Goal: Task Accomplishment & Management: Manage account settings

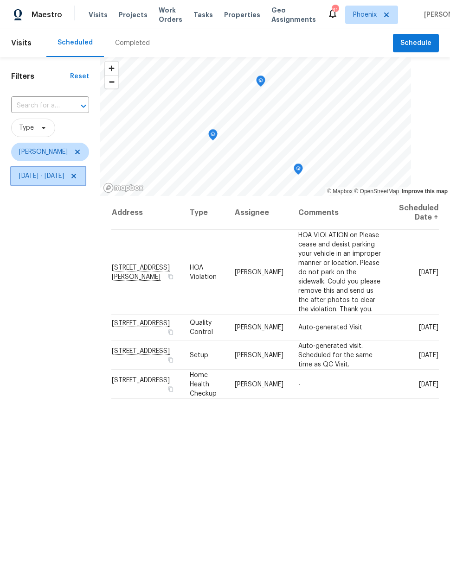
click at [58, 180] on span "Mon, Sep 01 - Wed, Sep 17" at bounding box center [41, 176] width 45 height 9
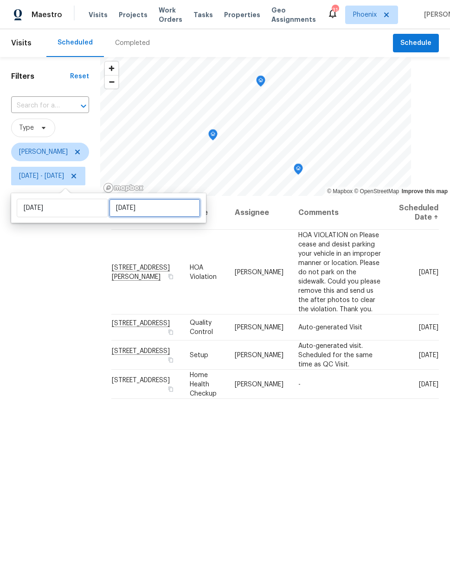
click at [128, 209] on input "Wed, Sep 17" at bounding box center [154, 208] width 91 height 19
select select "8"
select select "2025"
select select "9"
select select "2025"
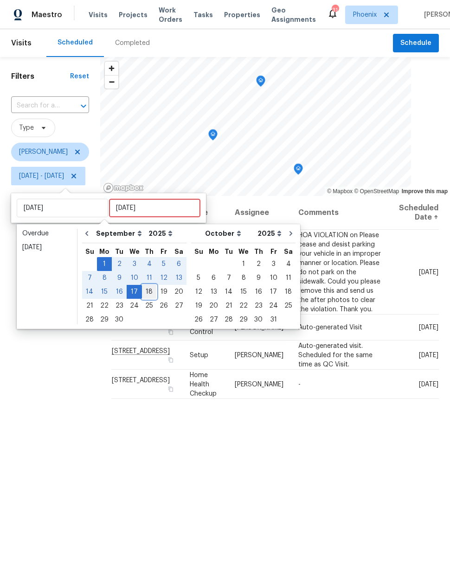
click at [142, 290] on div "18" at bounding box center [149, 292] width 14 height 13
type input "Thu, Sep 18"
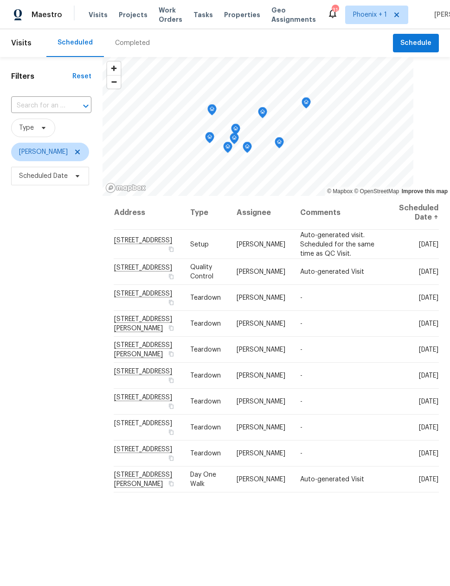
click at [35, 104] on input "text" at bounding box center [38, 106] width 54 height 14
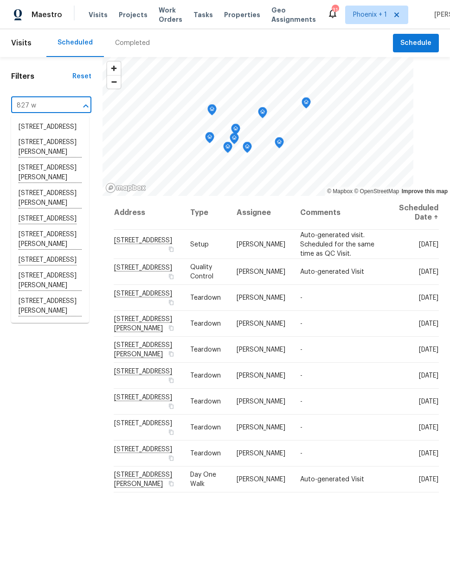
type input "827 w"
click at [43, 319] on li "827 W Rosser St, Prescott, AZ 86301" at bounding box center [50, 306] width 78 height 25
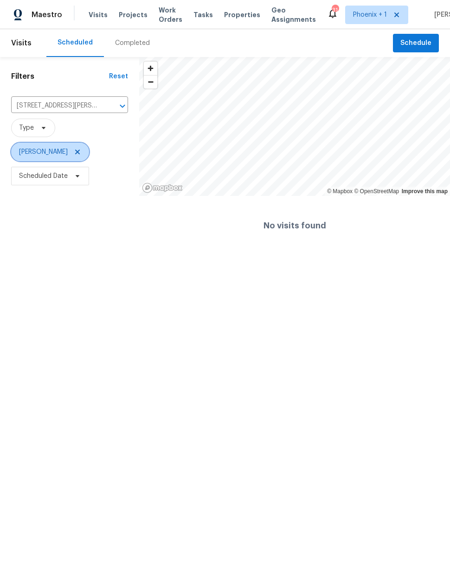
click at [75, 151] on icon at bounding box center [77, 152] width 5 height 5
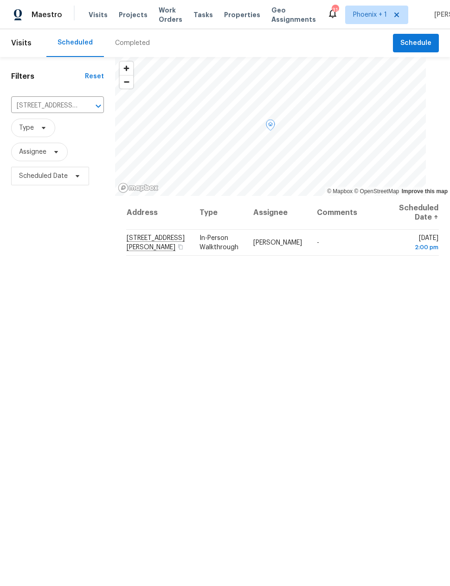
click at [0, 0] on icon at bounding box center [0, 0] width 0 height 0
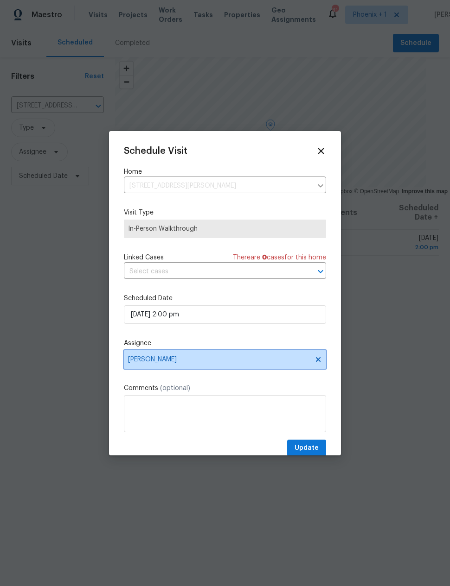
click at [195, 363] on span "Billie Atchley" at bounding box center [219, 359] width 182 height 7
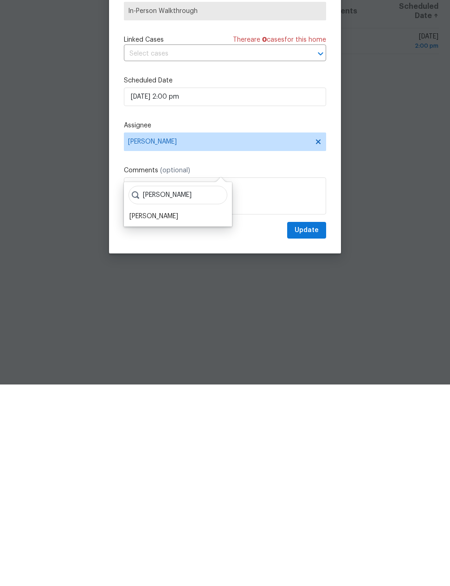
scroll to position [27, 0]
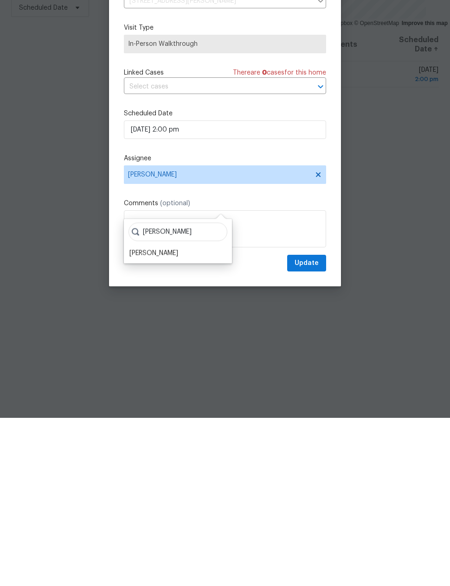
type input "Nick"
click at [155, 417] on div "[PERSON_NAME]" at bounding box center [153, 421] width 49 height 9
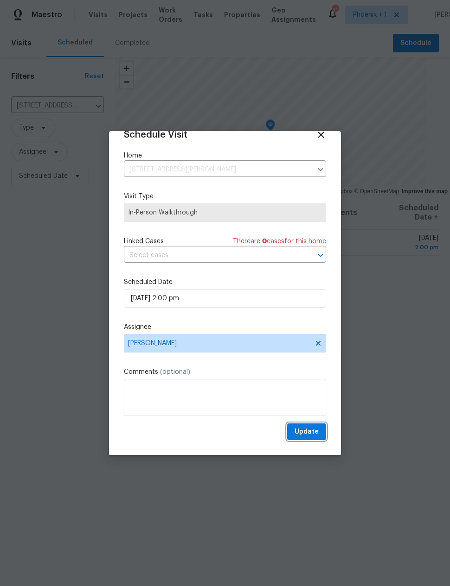
click at [314, 430] on span "Update" at bounding box center [306, 433] width 24 height 12
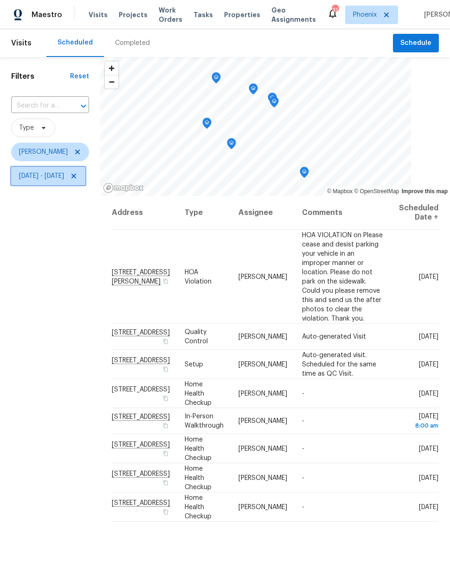
click at [49, 174] on span "[DATE] - [DATE]" at bounding box center [41, 176] width 45 height 9
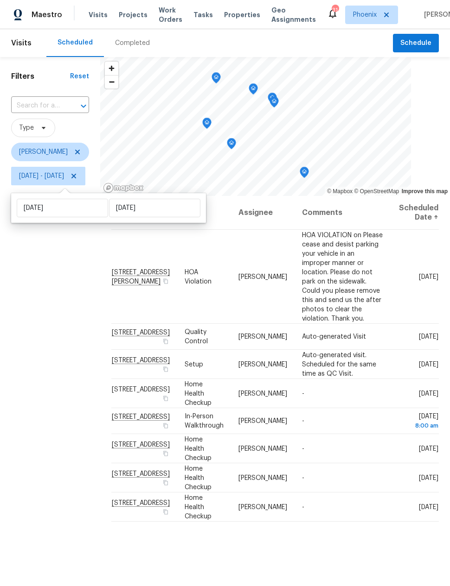
click at [50, 374] on div "Filters Reset ​ Type Nick Pulliam Mon, Sep 01 - Thu, Sep 18" at bounding box center [50, 361] width 100 height 608
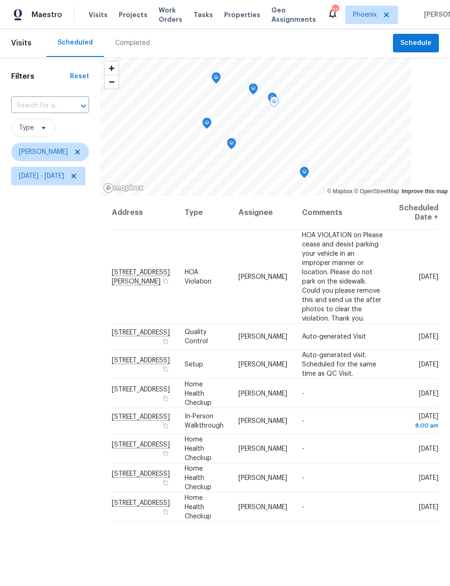
click at [0, 0] on icon at bounding box center [0, 0] width 0 height 0
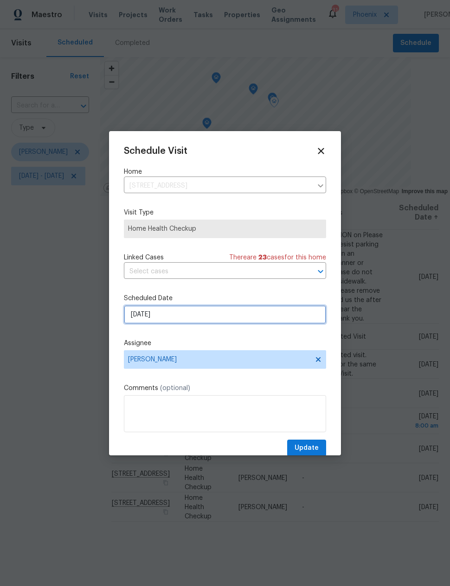
click at [137, 314] on input "9/18/2025" at bounding box center [225, 315] width 202 height 19
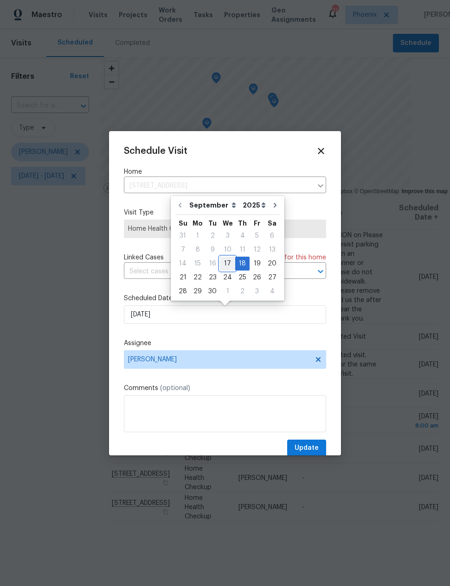
click at [225, 261] on div "17" at bounding box center [227, 263] width 15 height 13
type input "9/17/2025"
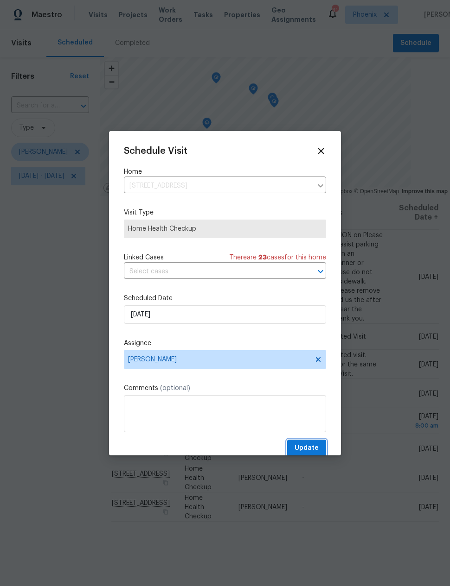
click at [312, 446] on span "Update" at bounding box center [306, 449] width 24 height 12
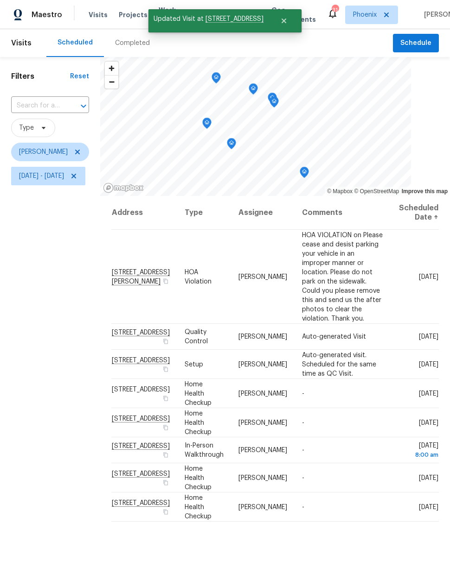
click at [70, 332] on div "Filters Reset ​ Type Nick Pulliam Mon, Sep 01 - Thu, Sep 18" at bounding box center [50, 361] width 100 height 608
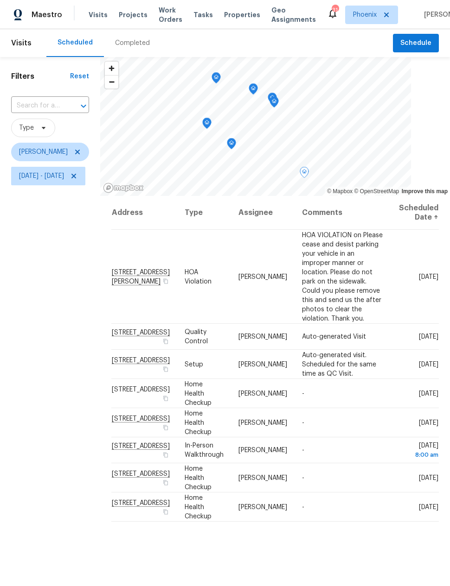
click at [0, 0] on icon at bounding box center [0, 0] width 0 height 0
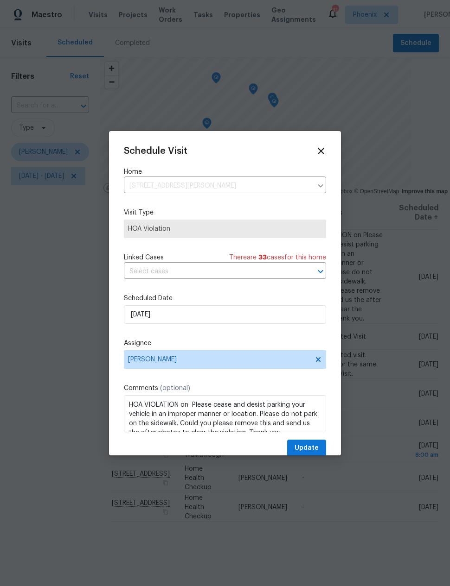
click at [61, 396] on div at bounding box center [225, 293] width 450 height 586
click at [322, 153] on icon at bounding box center [321, 151] width 10 height 10
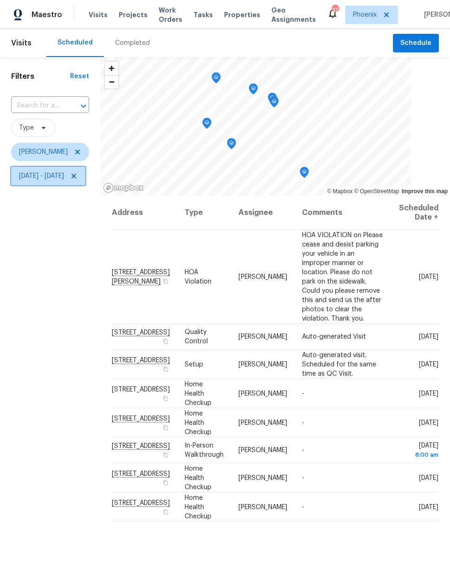
click at [49, 184] on span "Mon, Sep 01 - Thu, Sep 18" at bounding box center [48, 176] width 74 height 19
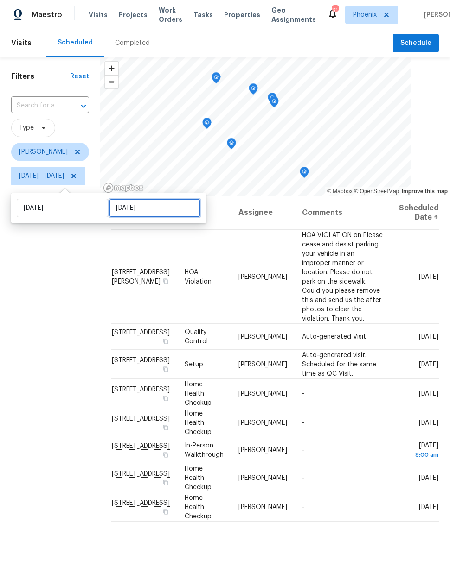
click at [133, 205] on input "[DATE]" at bounding box center [154, 208] width 91 height 19
select select "8"
select select "2025"
select select "9"
select select "2025"
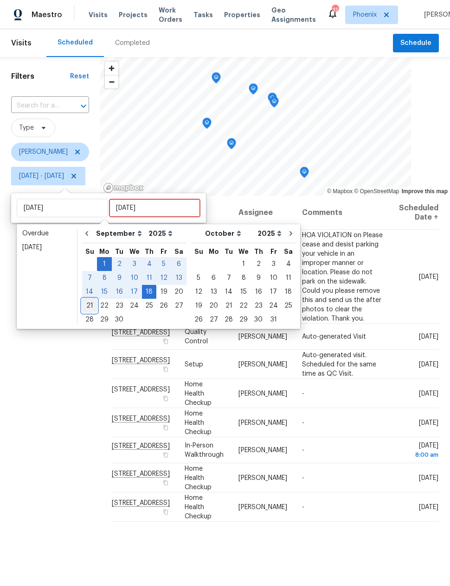
click at [87, 307] on div "21" at bounding box center [89, 305] width 15 height 13
type input "Sun, Sep 21"
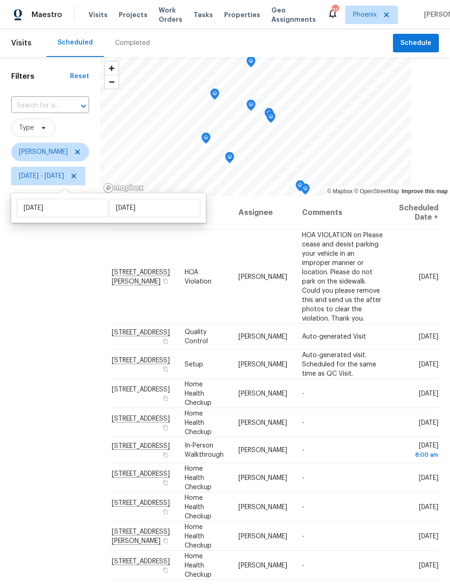
click at [73, 360] on div "Filters Reset ​ Type Nick Pulliam Mon, Sep 01 - Sun, Sep 21" at bounding box center [50, 361] width 100 height 608
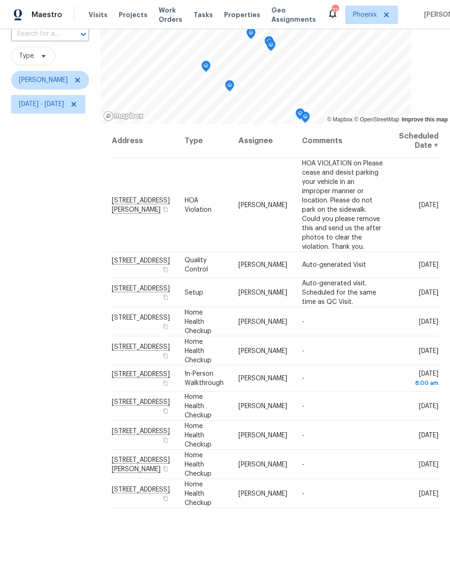
scroll to position [71, 0]
click at [0, 0] on icon at bounding box center [0, 0] width 0 height 0
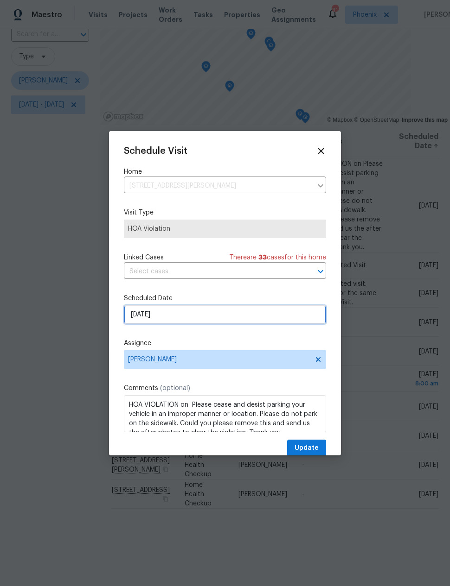
click at [232, 310] on input "9/17/2025" at bounding box center [225, 315] width 202 height 19
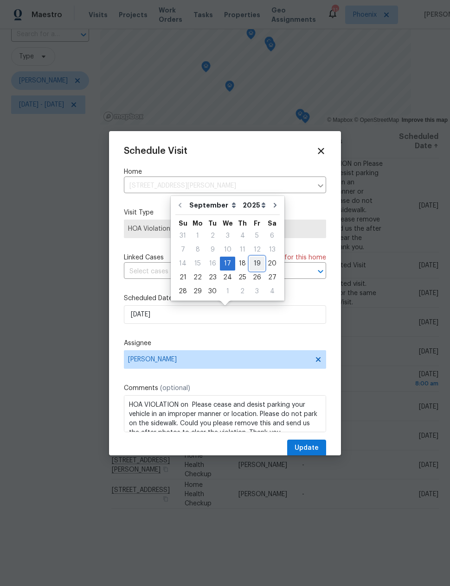
click at [252, 263] on div "19" at bounding box center [256, 263] width 15 height 13
type input "9/19/2025"
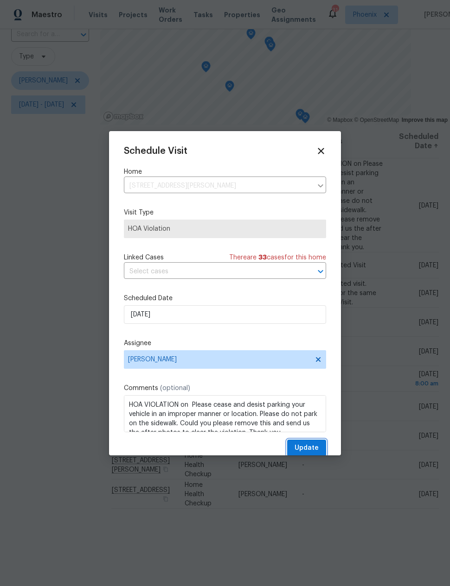
click at [309, 446] on span "Update" at bounding box center [306, 449] width 24 height 12
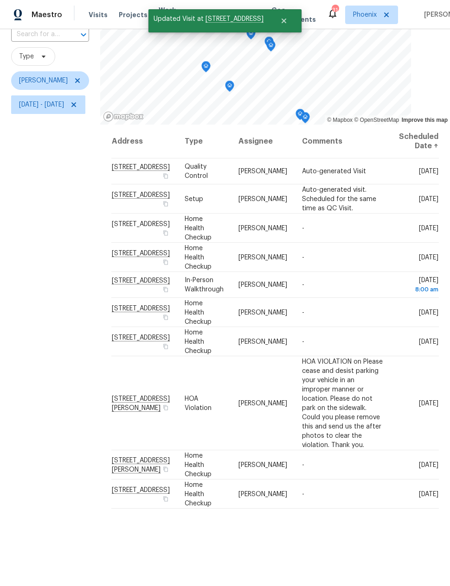
click at [53, 369] on div "Filters Reset ​ Type Nick Pulliam Mon, Sep 01 - Sun, Sep 21" at bounding box center [50, 290] width 100 height 608
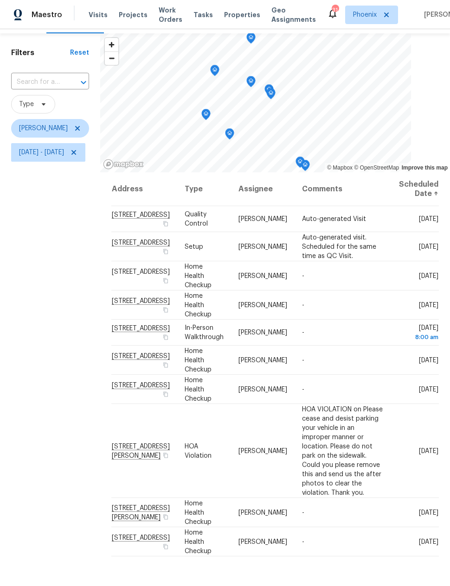
scroll to position [25, 0]
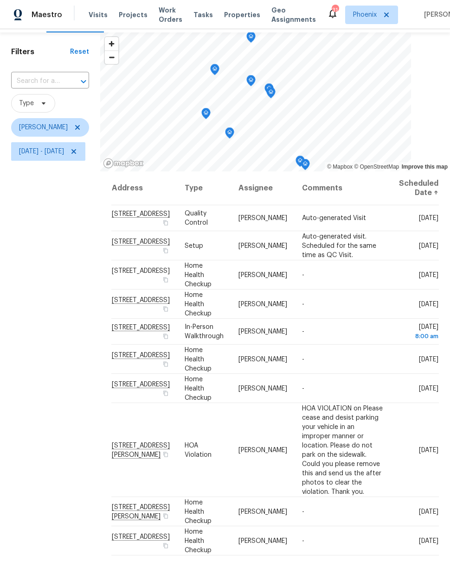
click at [48, 354] on div "Filters Reset ​ Type Nick Pulliam Mon, Sep 01 - Sun, Sep 21" at bounding box center [50, 336] width 100 height 608
click at [0, 0] on icon at bounding box center [0, 0] width 0 height 0
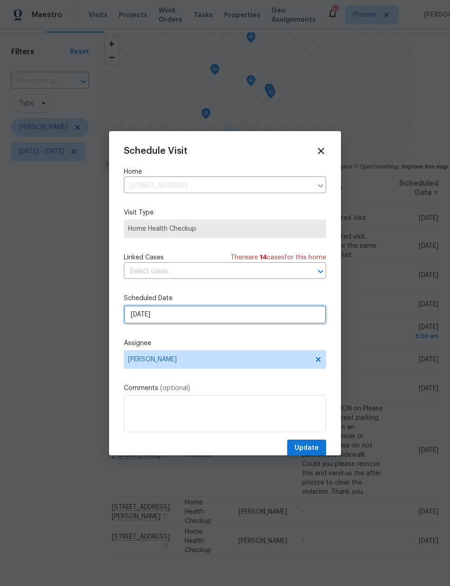
click at [239, 320] on input "9/17/2025" at bounding box center [225, 315] width 202 height 19
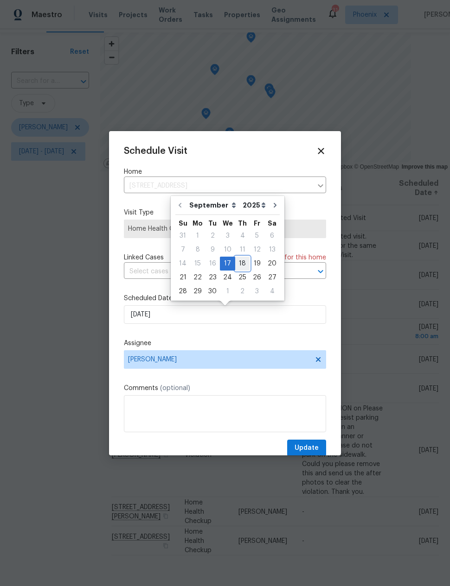
click at [239, 264] on div "18" at bounding box center [242, 263] width 14 height 13
type input "9/18/2025"
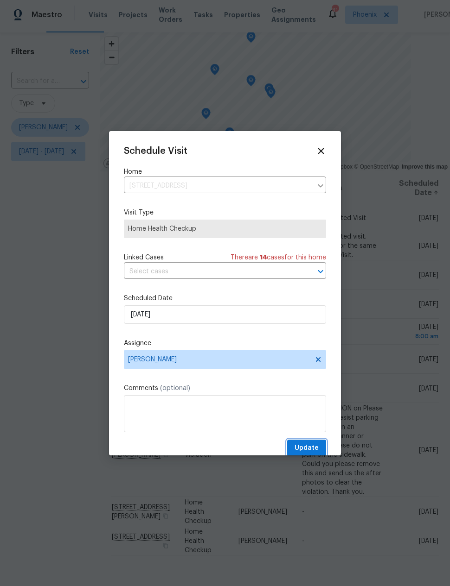
click at [310, 446] on span "Update" at bounding box center [306, 449] width 24 height 12
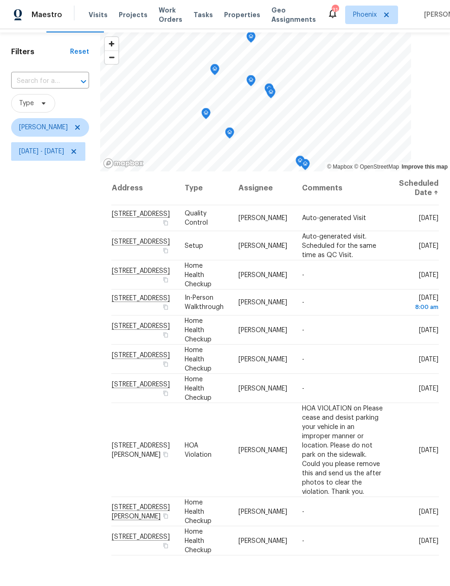
click at [219, 71] on icon "Map marker" at bounding box center [214, 69] width 8 height 11
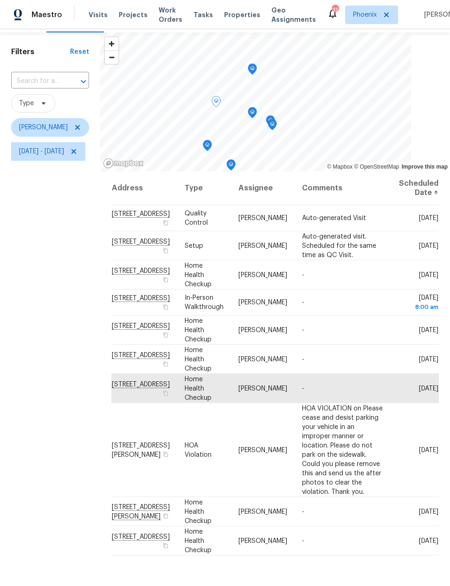
click at [253, 69] on icon "Map marker" at bounding box center [252, 69] width 1 height 1
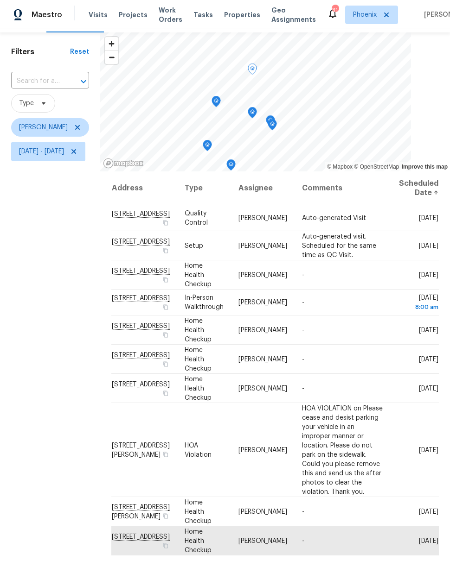
click at [220, 102] on icon "Map marker" at bounding box center [216, 101] width 8 height 11
